Goal: Information Seeking & Learning: Learn about a topic

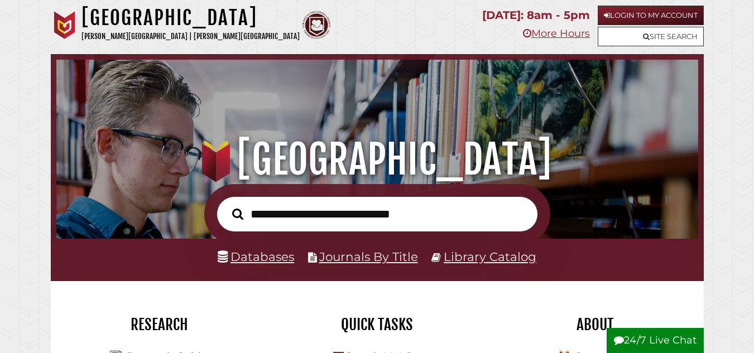
scroll to position [363, 636]
click at [269, 258] on link "Databases" at bounding box center [256, 256] width 76 height 15
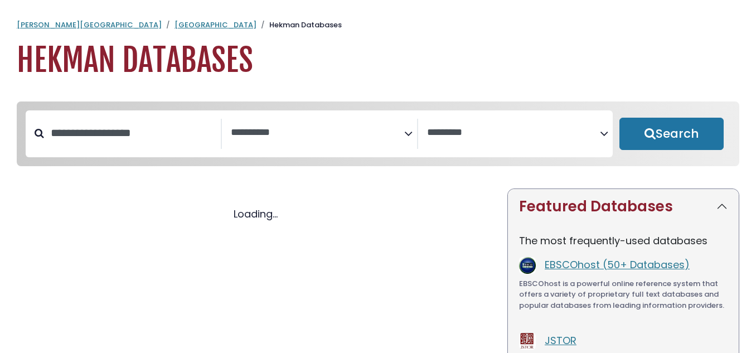
select select "Database Subject Filter"
select select "Database Vendors Filter"
select select "Database Subject Filter"
select select "Database Vendors Filter"
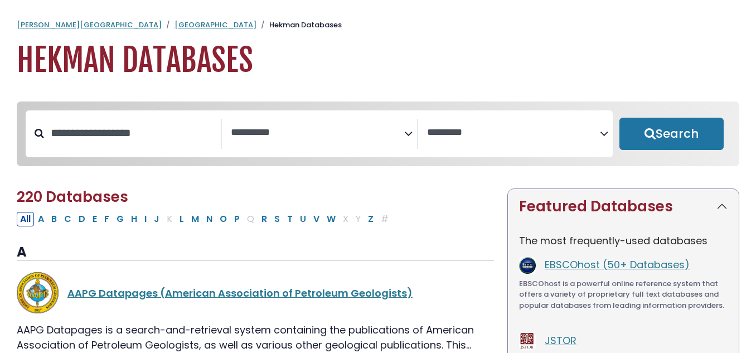
click at [393, 134] on textarea "Search" at bounding box center [317, 133] width 173 height 12
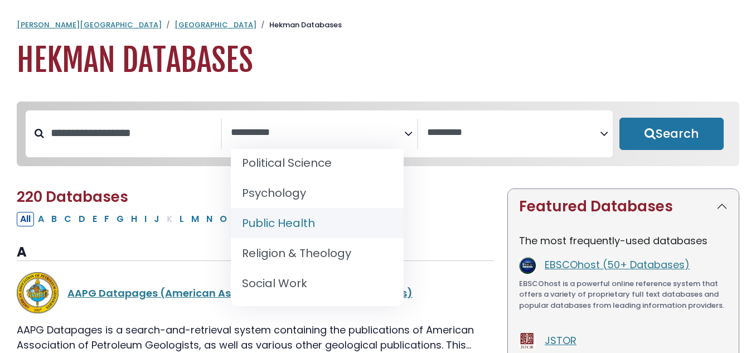
scroll to position [508, 0]
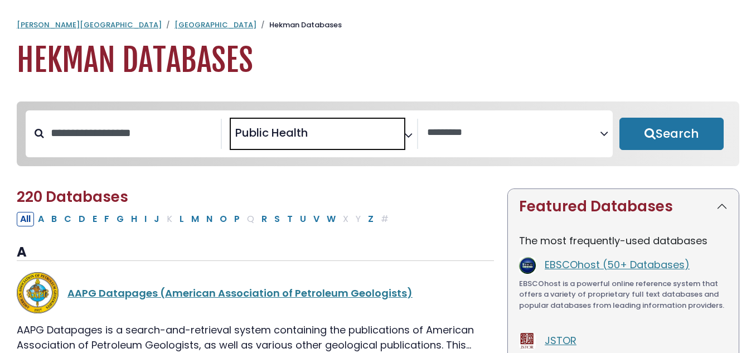
click at [410, 133] on icon "Search filters" at bounding box center [408, 133] width 8 height 17
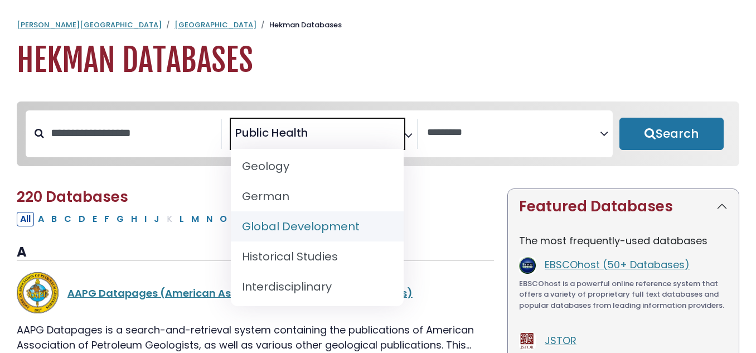
scroll to position [725, 0]
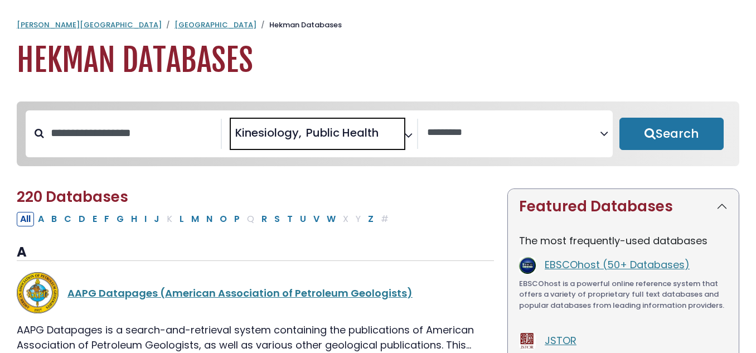
click at [397, 137] on span "× Kinesiology × Public Health" at bounding box center [317, 134] width 173 height 30
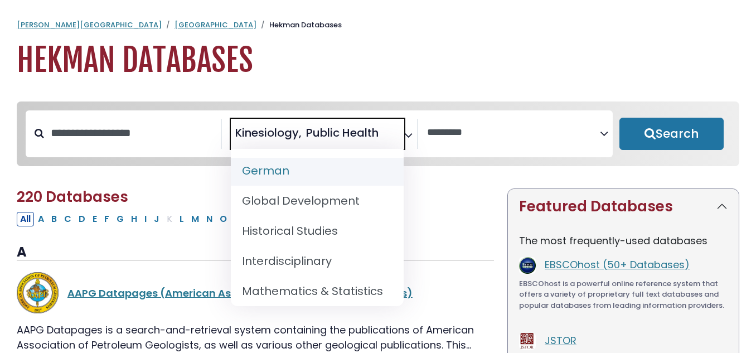
scroll to position [781, 0]
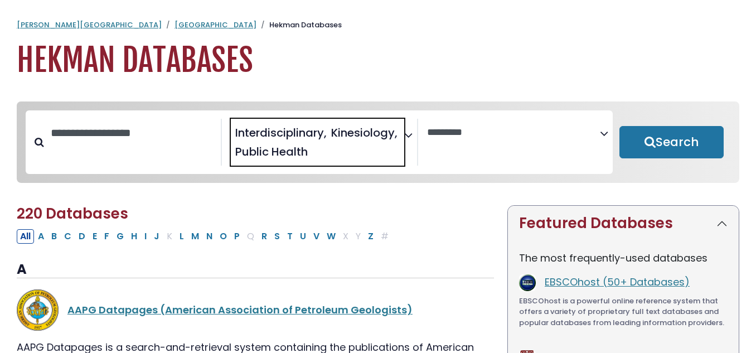
click at [410, 131] on icon "Search filters" at bounding box center [408, 133] width 8 height 17
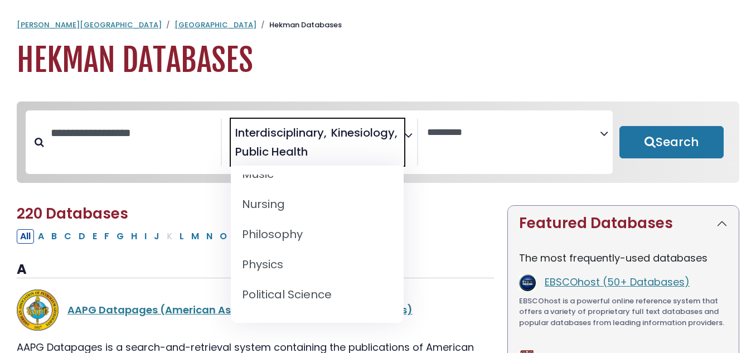
scroll to position [893, 0]
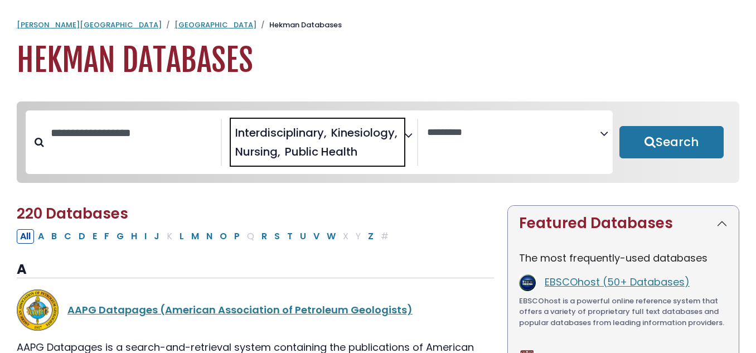
click at [413, 131] on div "**********" at bounding box center [324, 142] width 186 height 47
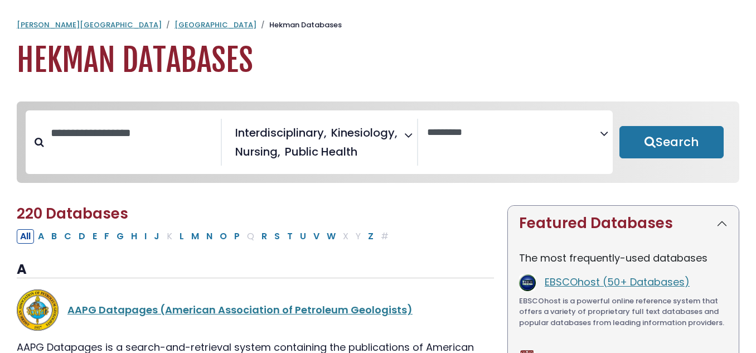
click at [409, 134] on icon "Search filters" at bounding box center [408, 133] width 8 height 17
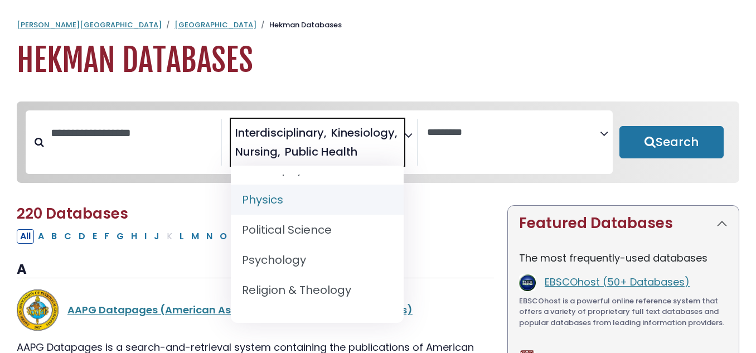
scroll to position [1004, 0]
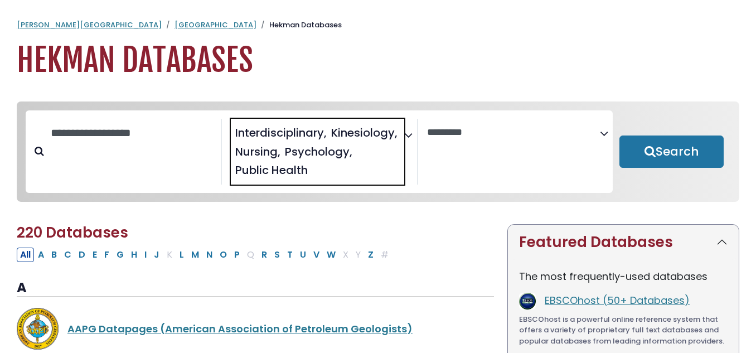
click at [408, 139] on icon "Search filters" at bounding box center [408, 133] width 8 height 17
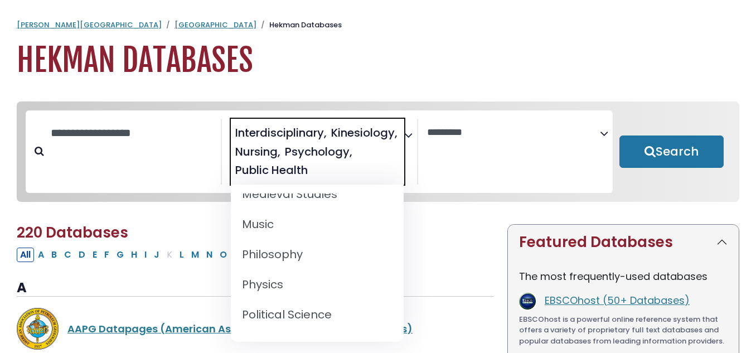
scroll to position [1142, 0]
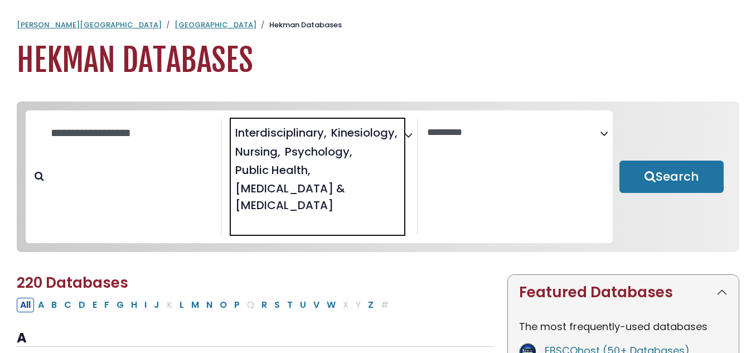
click at [402, 134] on span "× Interdisciplinary × Kinesiology × Nursing × Psychology × Public Health × Spee…" at bounding box center [317, 177] width 173 height 116
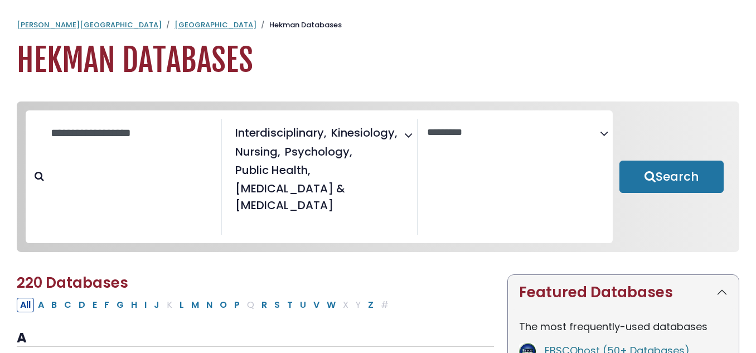
click at [411, 137] on icon "Search filters" at bounding box center [408, 133] width 8 height 17
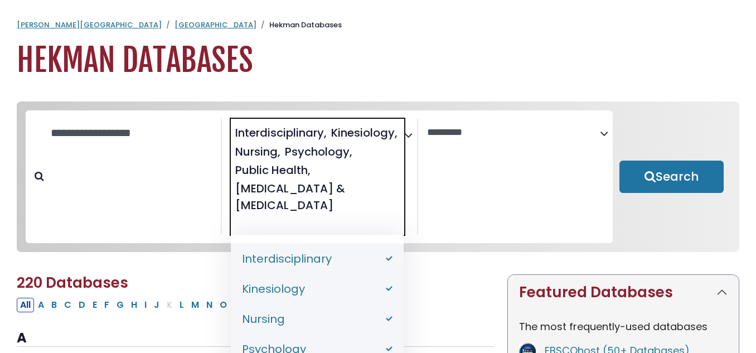
click at [409, 131] on icon "Search filters" at bounding box center [408, 133] width 8 height 17
click at [409, 137] on icon "Search filters" at bounding box center [408, 133] width 8 height 17
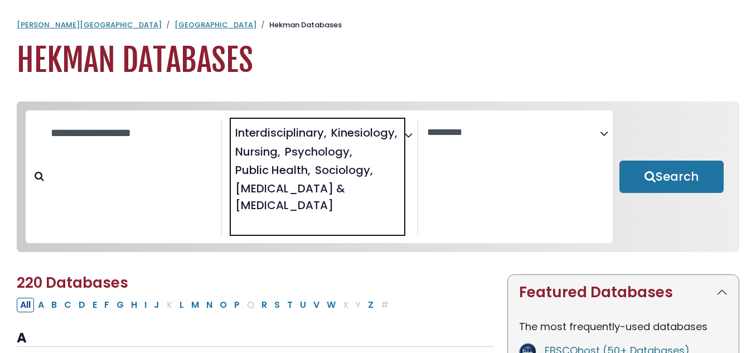
click at [409, 138] on icon "Search filters" at bounding box center [408, 133] width 8 height 17
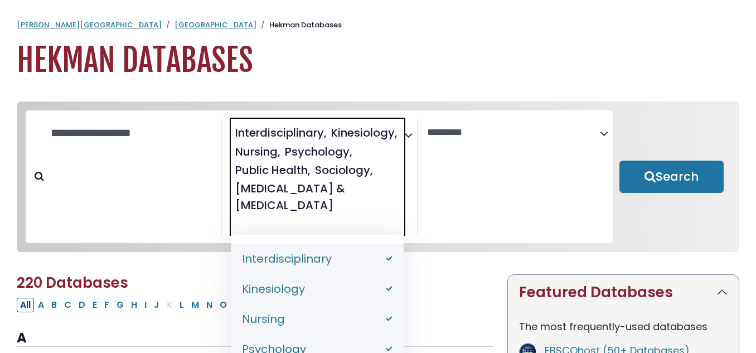
scroll to position [335, 0]
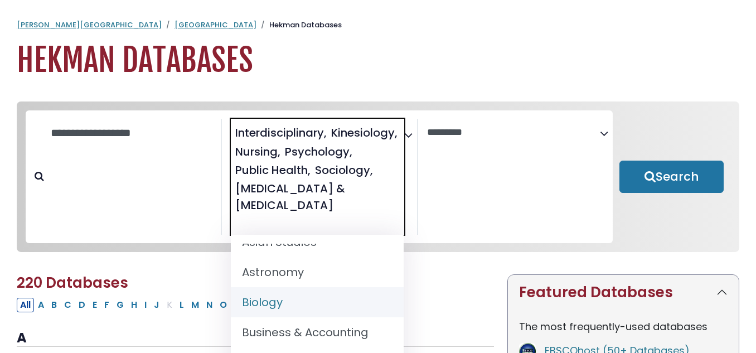
drag, startPoint x: 276, startPoint y: 303, endPoint x: 409, endPoint y: 245, distance: 145.4
select select "*****"
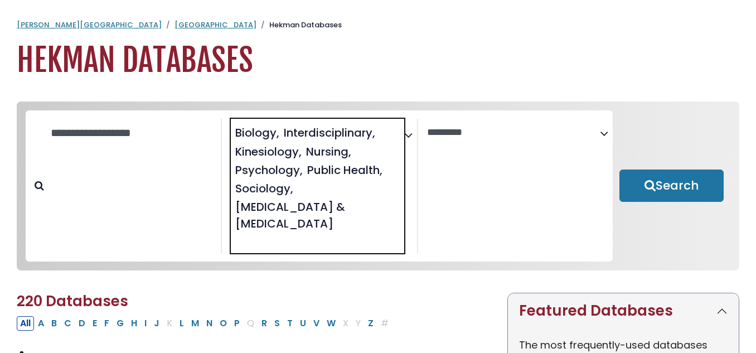
click at [406, 135] on icon "Search filters" at bounding box center [408, 133] width 8 height 17
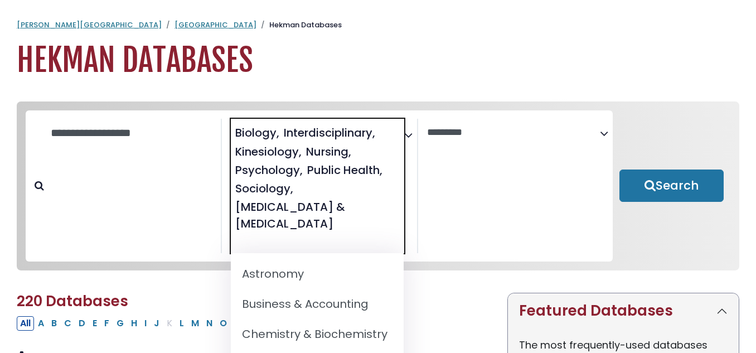
scroll to position [390, 0]
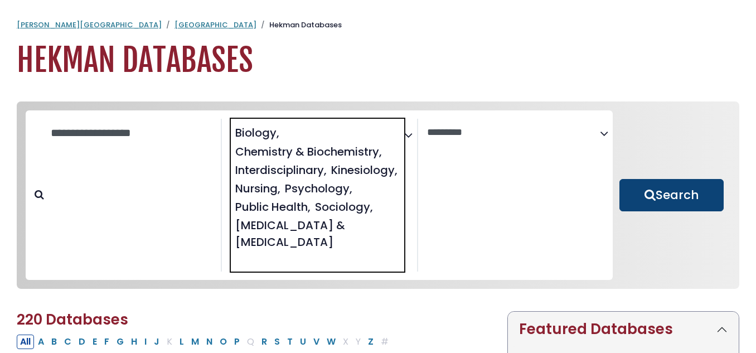
click at [660, 206] on button "Search" at bounding box center [672, 195] width 104 height 32
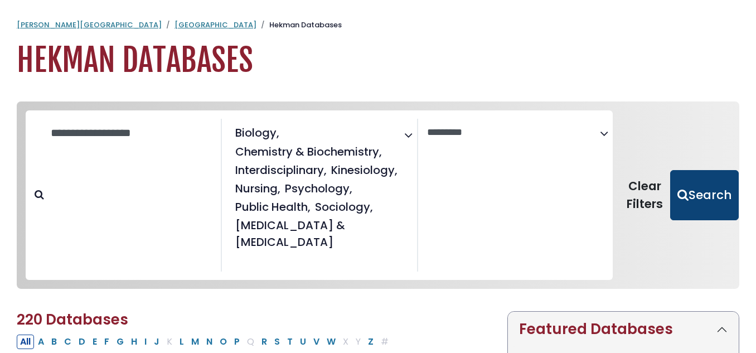
select select "Database Vendors Filter"
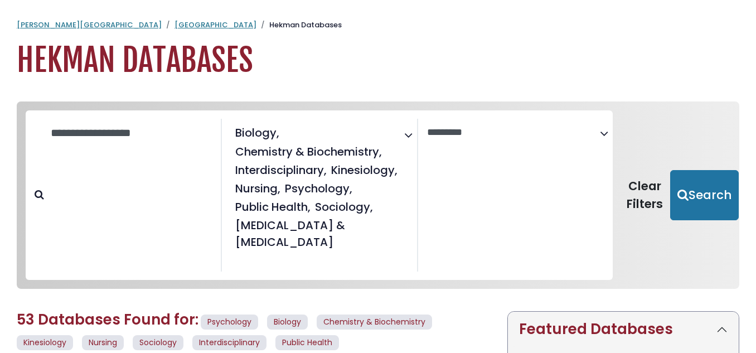
click at [408, 134] on icon "Search filters" at bounding box center [408, 133] width 8 height 17
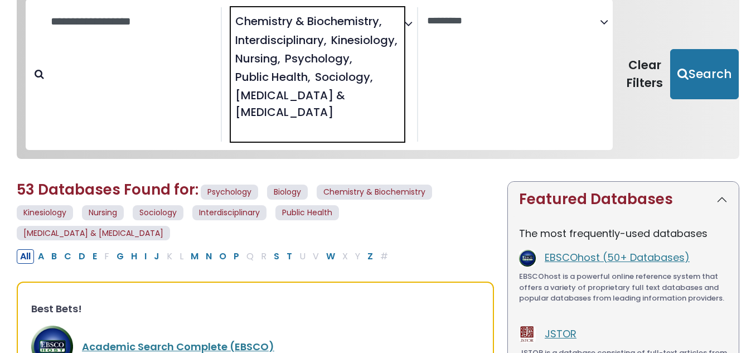
click at [408, 21] on icon "Search filters" at bounding box center [408, 21] width 8 height 17
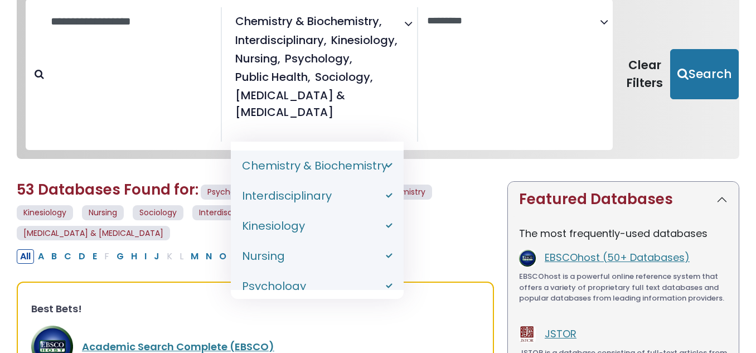
select select "*****"
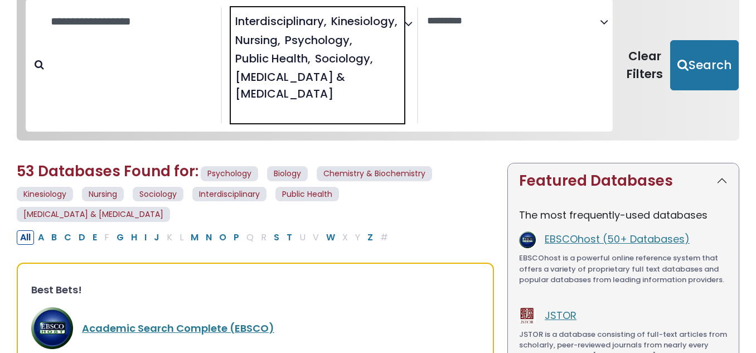
click at [411, 24] on icon "Search filters" at bounding box center [408, 21] width 8 height 17
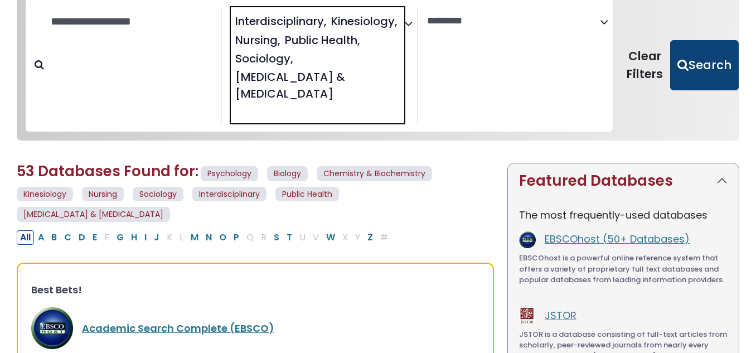
click at [713, 60] on button "Search" at bounding box center [705, 65] width 69 height 50
select select "Database Vendors Filter"
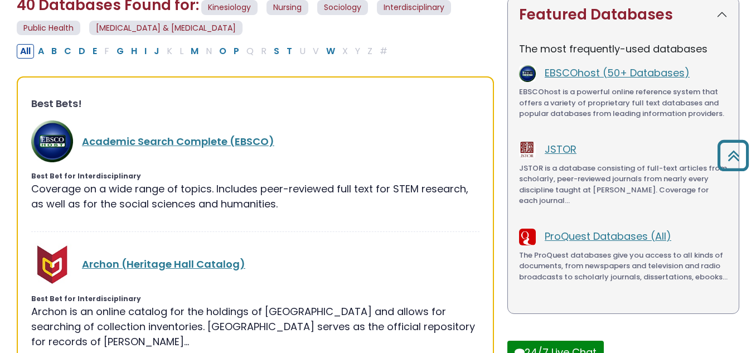
scroll to position [112, 0]
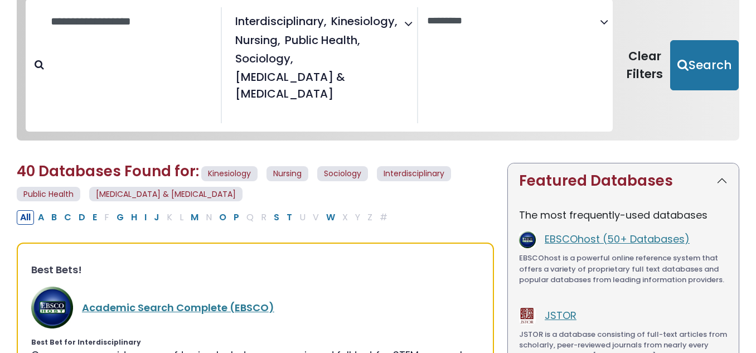
click at [408, 23] on icon "Search filters" at bounding box center [408, 21] width 8 height 17
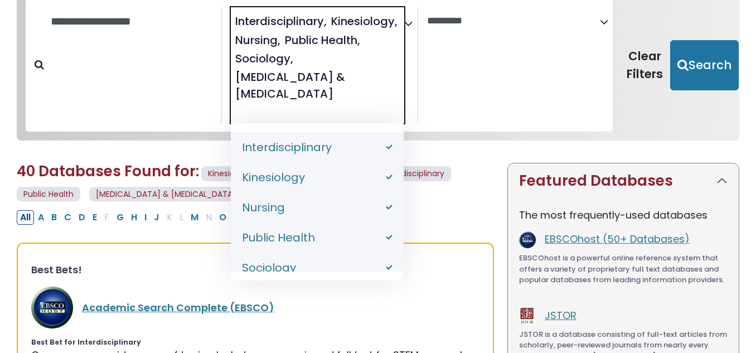
select select "*****"
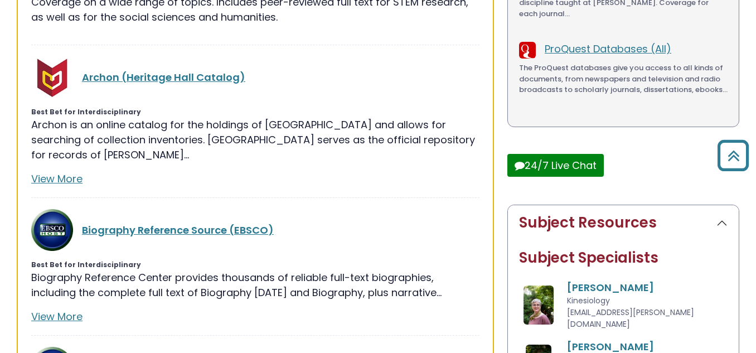
scroll to position [56, 0]
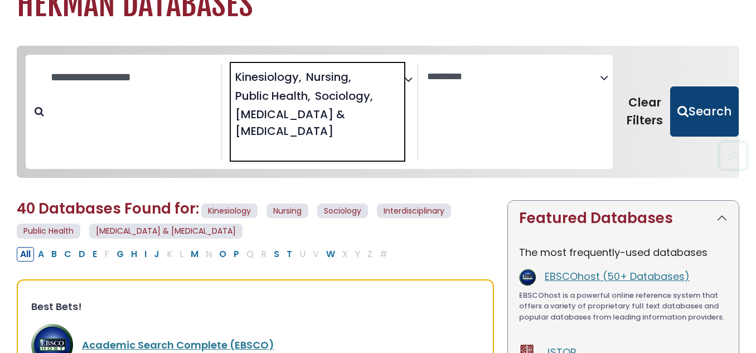
click at [693, 109] on button "Search" at bounding box center [705, 111] width 69 height 50
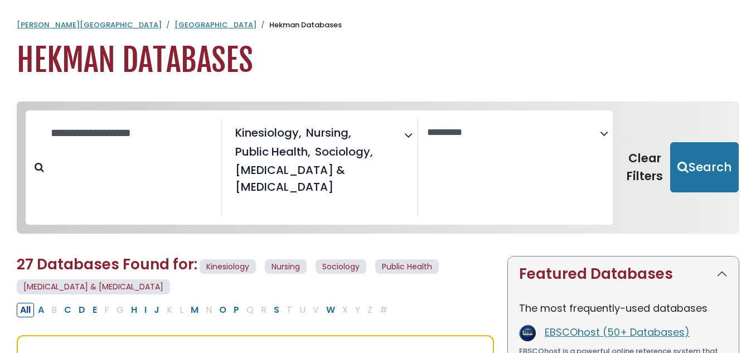
click at [409, 138] on icon "Search filters" at bounding box center [408, 133] width 8 height 17
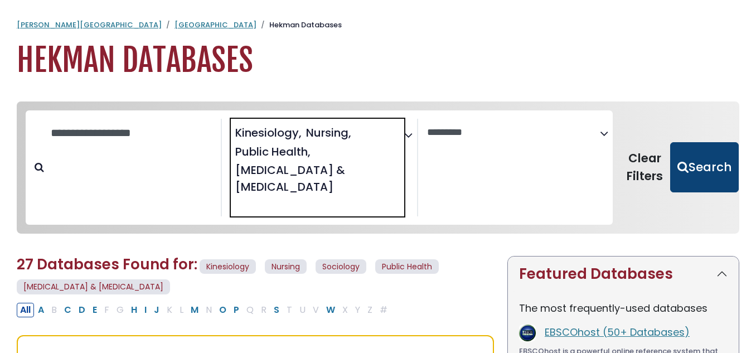
click at [712, 166] on button "Search" at bounding box center [705, 167] width 69 height 50
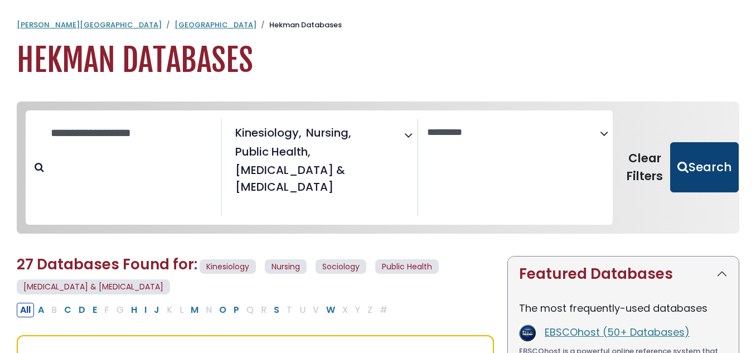
select select "Database Vendors Filter"
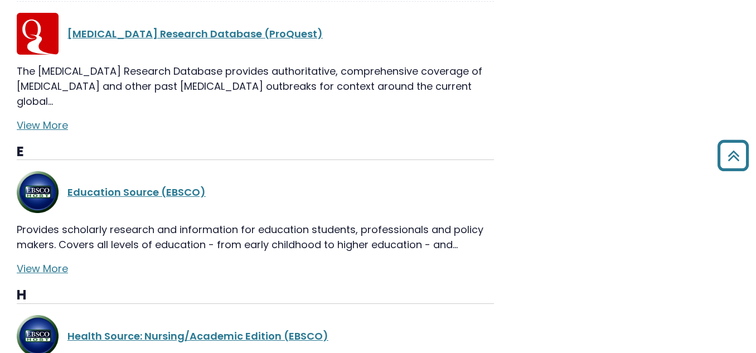
scroll to position [1562, 0]
